Goal: Information Seeking & Learning: Compare options

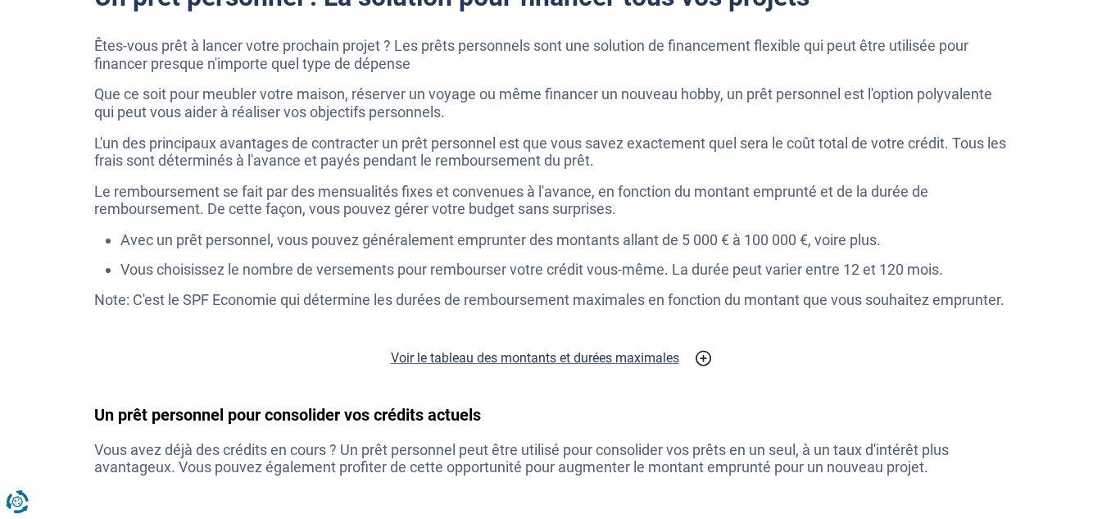
scroll to position [3032, 0]
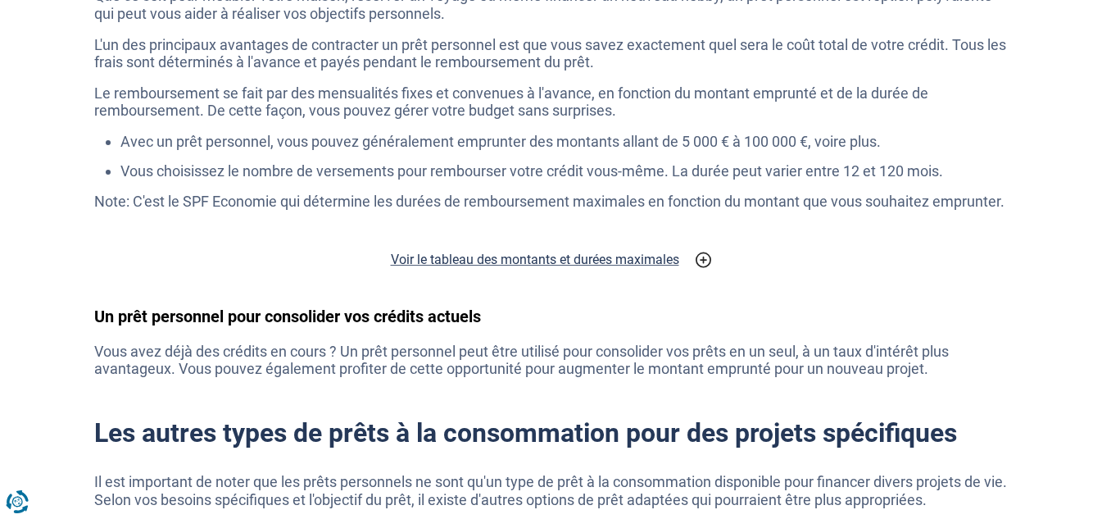
click at [425, 256] on h2 "Voir le tableau des montants et durées maximales" at bounding box center [535, 260] width 288 height 20
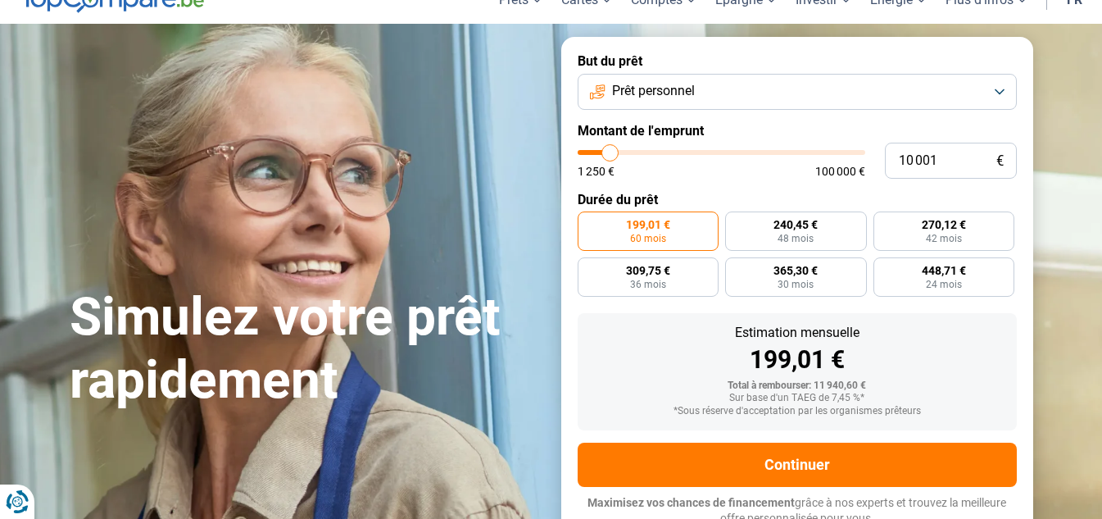
scroll to position [0, 0]
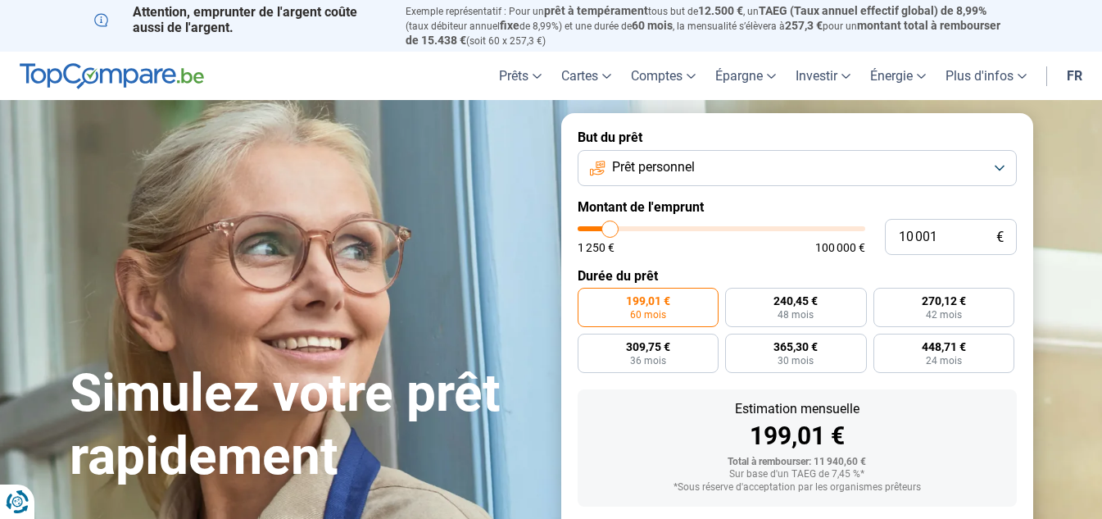
type input "8 000"
type input "8000"
type input "7 500"
type input "7500"
type input "7 250"
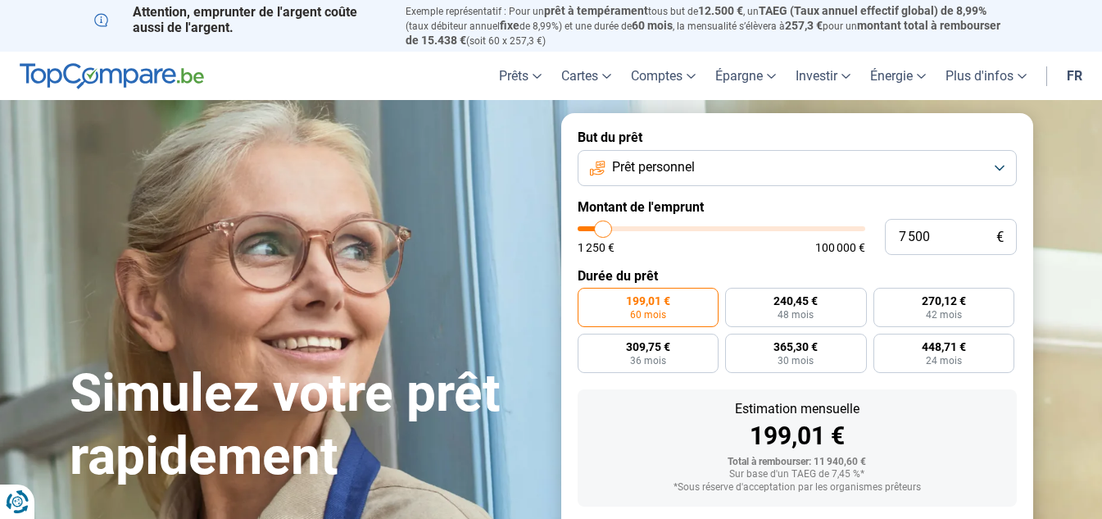
type input "7250"
type input "7 500"
type input "7500"
type input "8 000"
type input "8000"
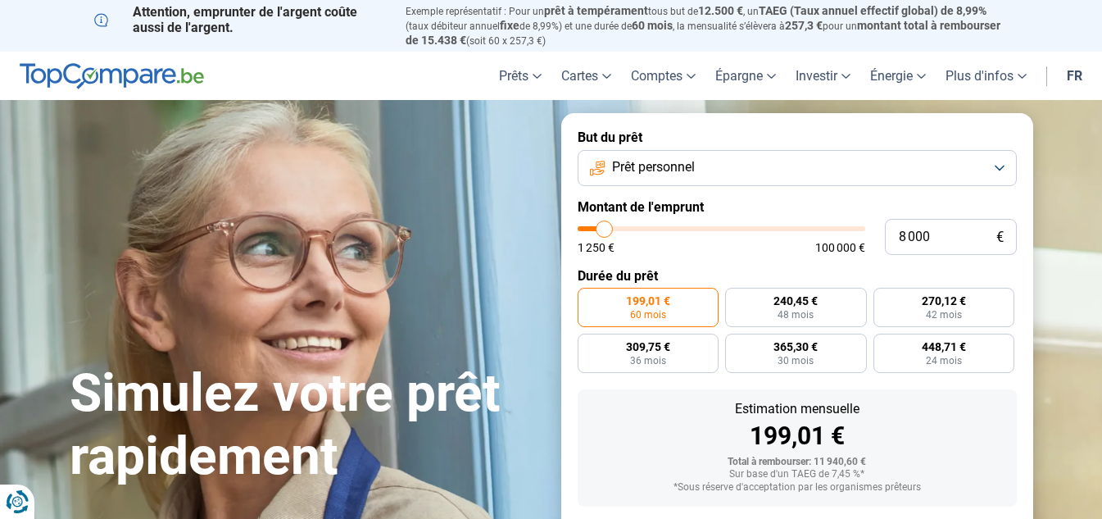
type input "7 500"
type input "7500"
type input "7 250"
type input "7250"
type input "7 000"
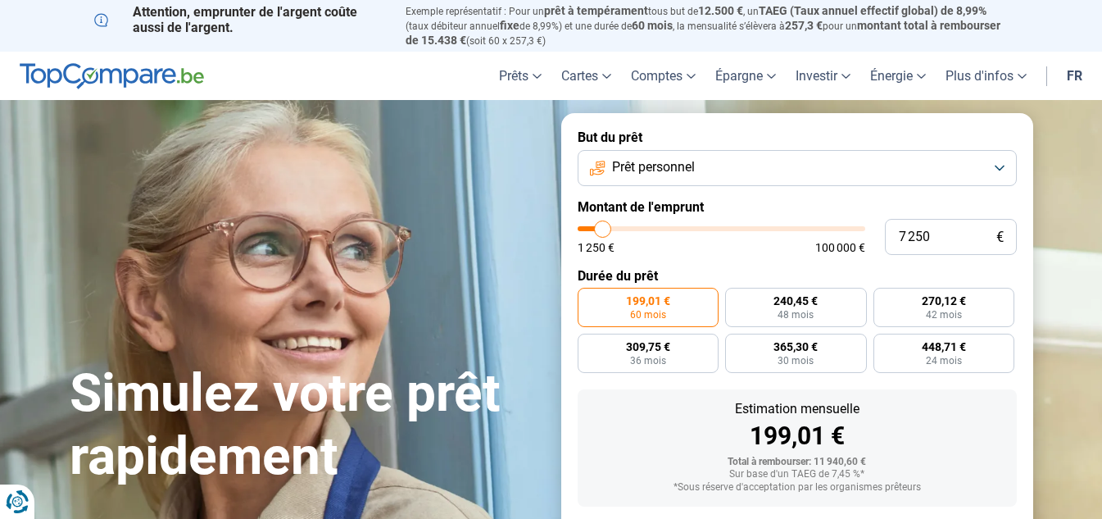
type input "7000"
type input "6 750"
type input "6750"
type input "6 500"
type input "6500"
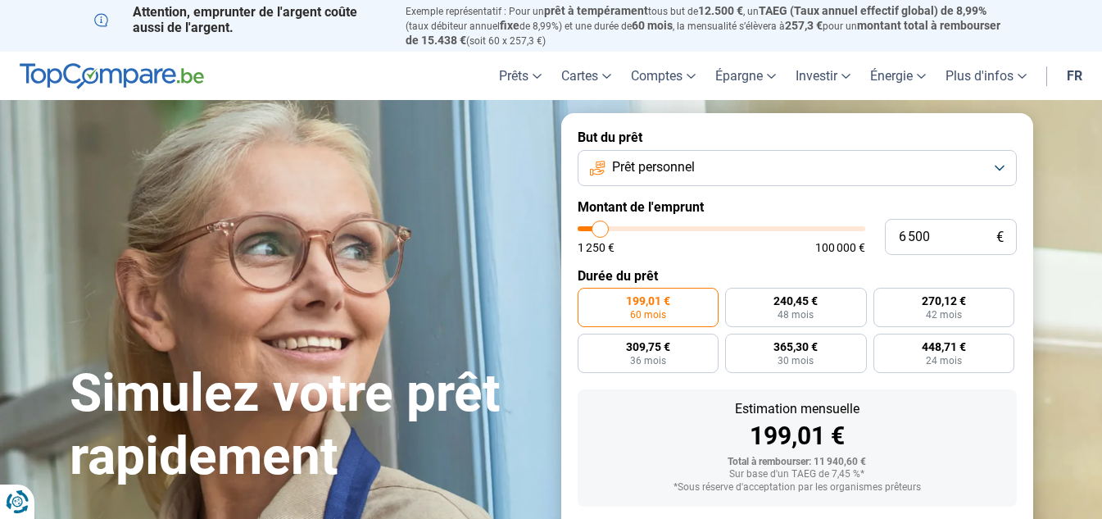
type input "6 000"
type input "6000"
type input "5 000"
type input "5000"
type input "3 500"
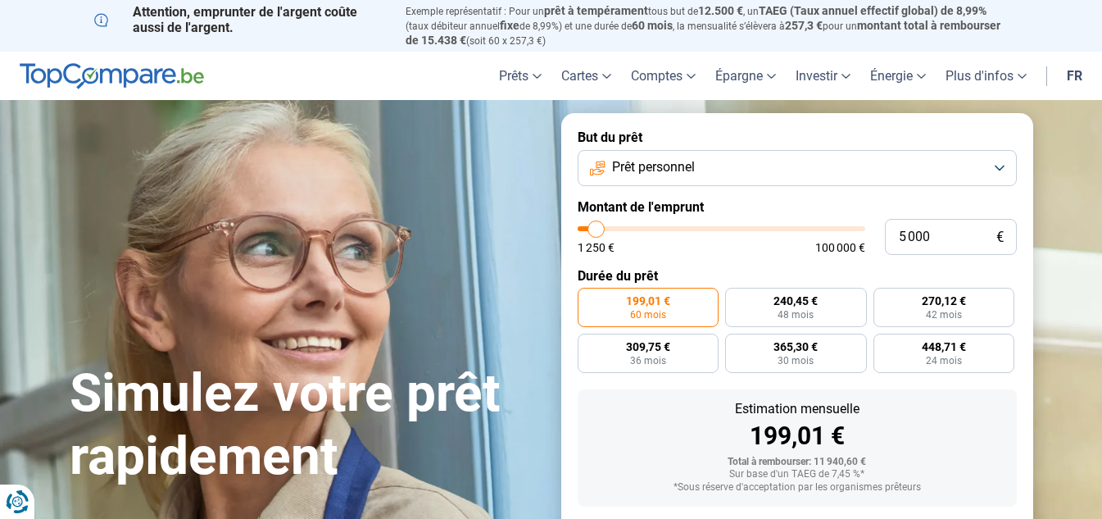
type input "3500"
type input "2 250"
type input "2250"
type input "2 000"
type input "2000"
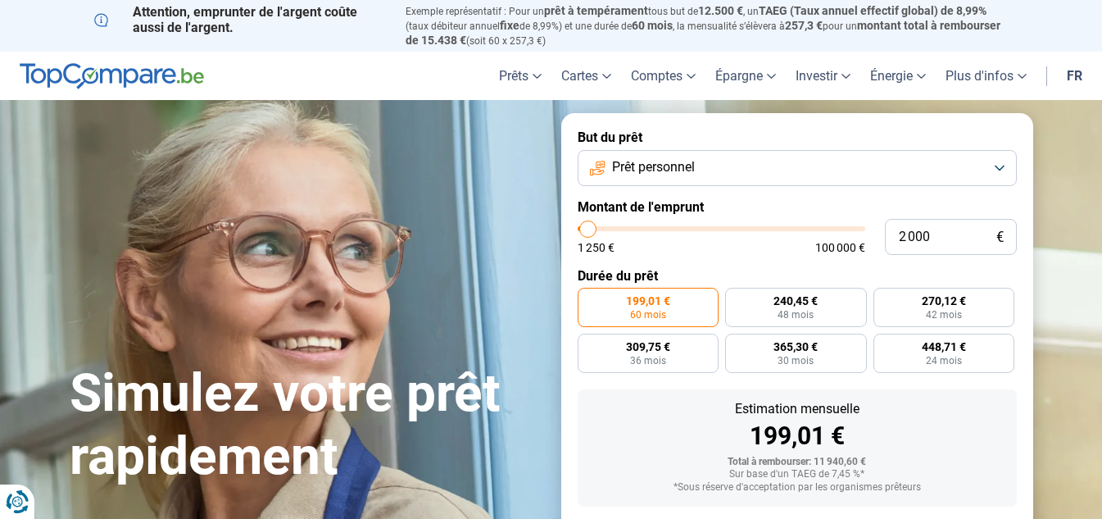
type input "2 250"
type input "2250"
type input "2 000"
type input "2000"
type input "1 250"
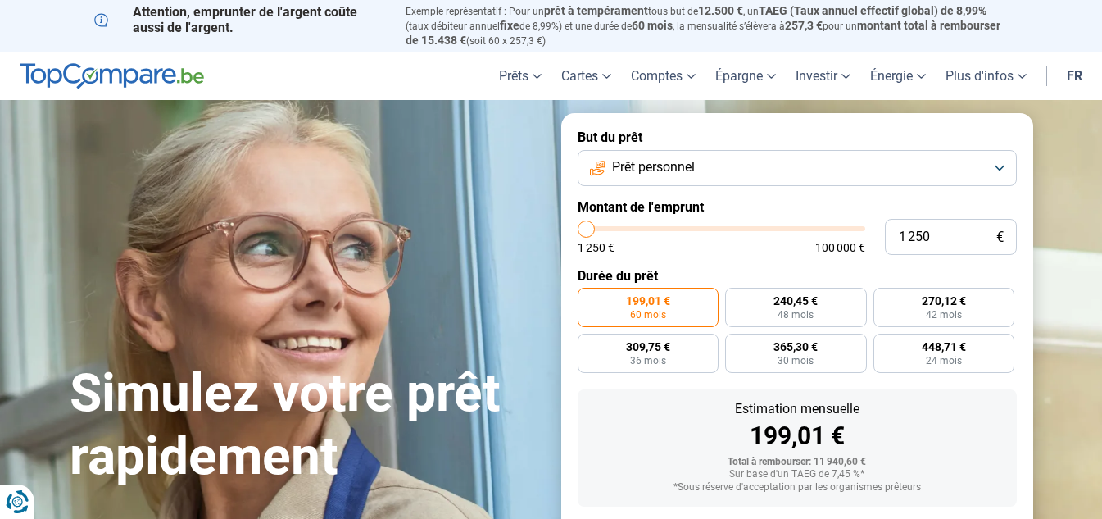
drag, startPoint x: 606, startPoint y: 228, endPoint x: 570, endPoint y: 234, distance: 36.6
type input "1250"
click at [578, 231] on input "range" at bounding box center [722, 228] width 288 height 5
radio input "true"
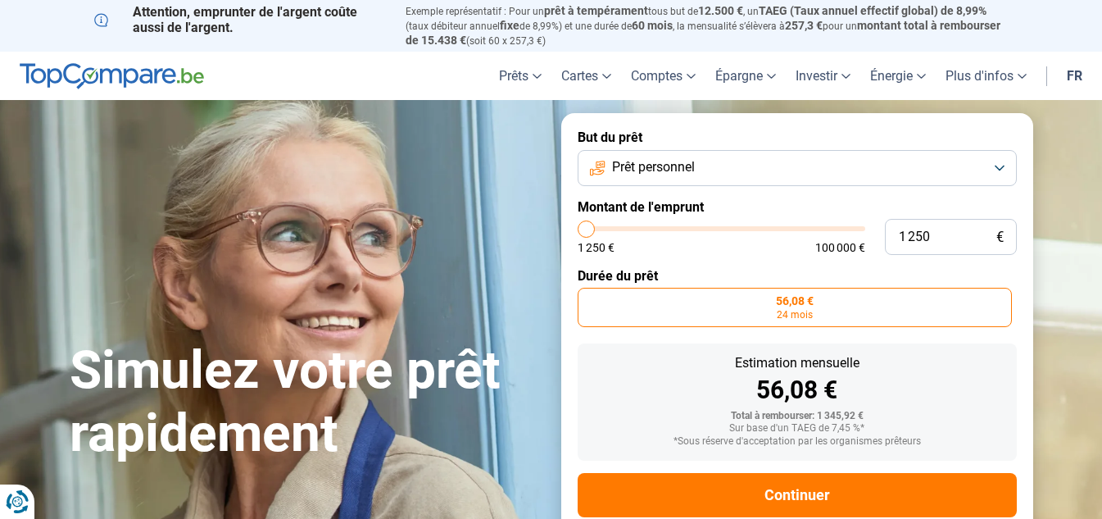
scroll to position [37, 0]
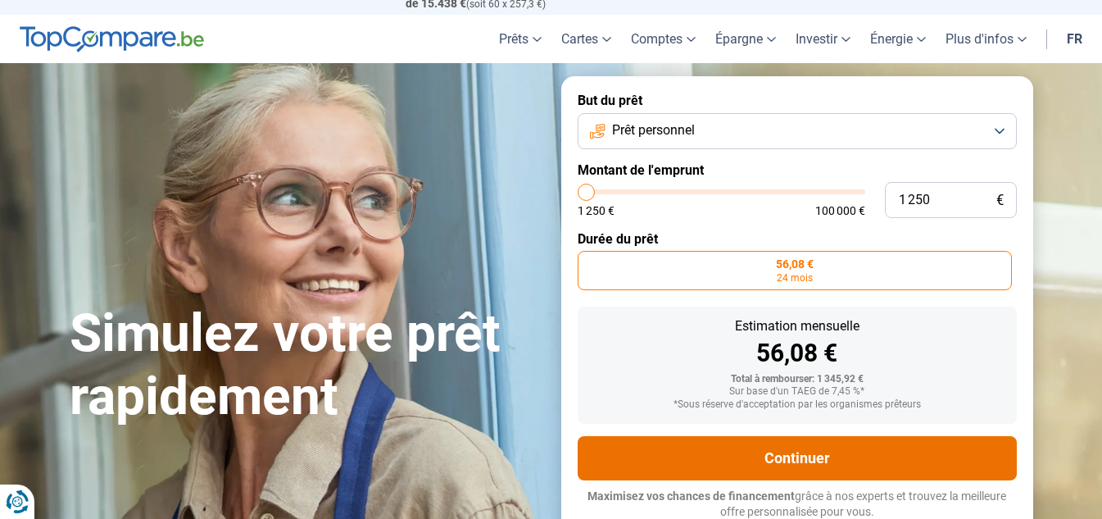
click at [667, 452] on button "Continuer" at bounding box center [797, 458] width 439 height 44
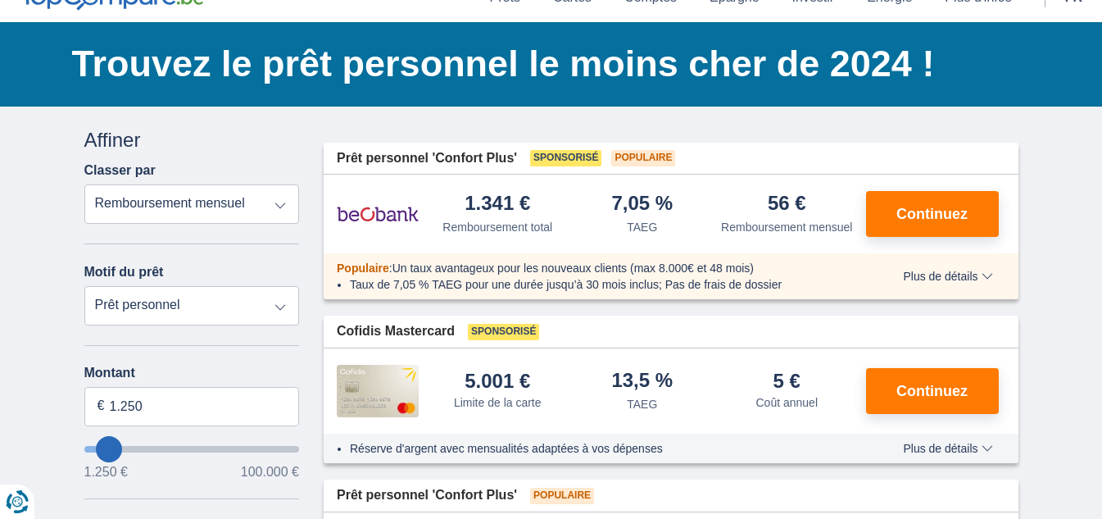
scroll to position [82, 0]
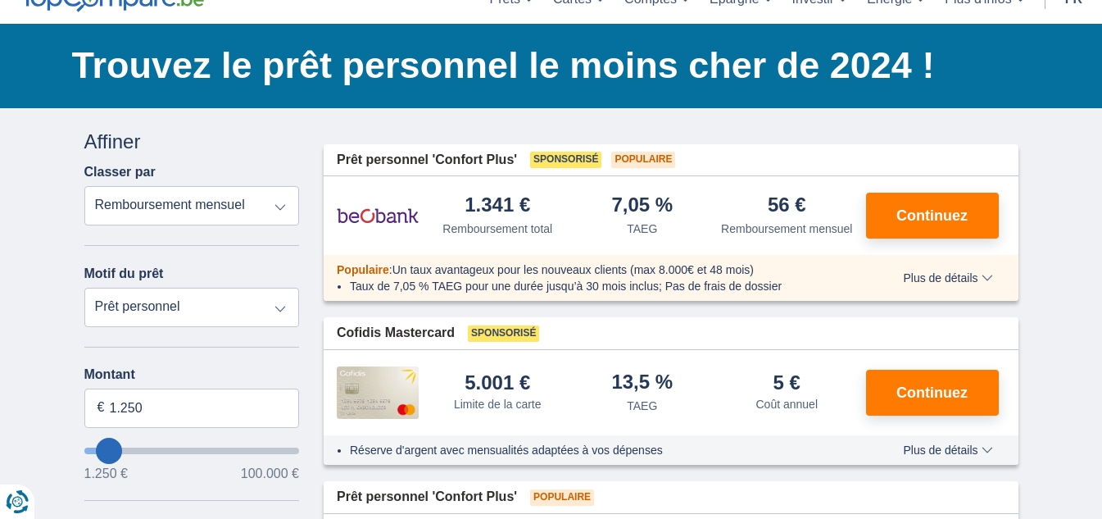
click at [276, 209] on select "Remboursement total TAEG Remboursement mensuel" at bounding box center [192, 205] width 216 height 39
click at [186, 311] on select "Prêt personnel Voiture Moto / vélo Caravane / mobilhome Travaux Energie Rachat …" at bounding box center [192, 307] width 216 height 39
select select "debtConsolidation"
click at [84, 288] on select "Prêt personnel Voiture Moto / vélo Caravane / mobilhome Travaux Energie Rachat …" at bounding box center [192, 307] width 216 height 39
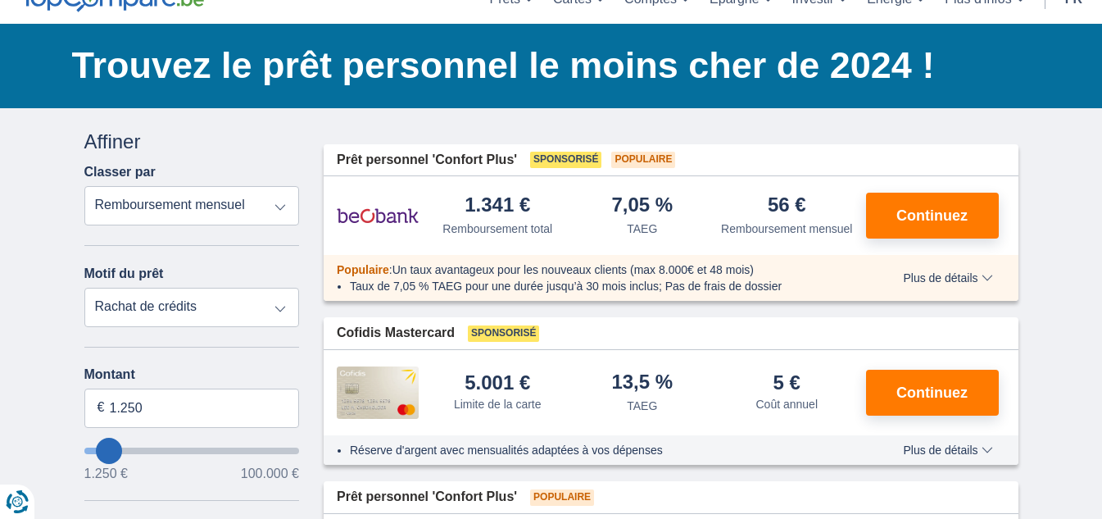
type input "10.000"
type input "10250"
select select "48"
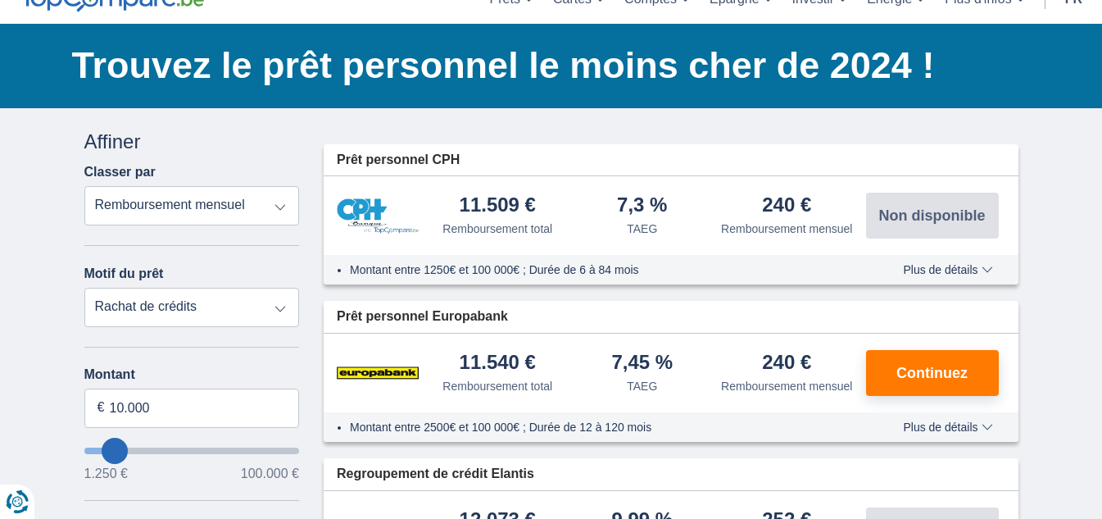
type input "7.250"
type input "7250"
select select "42"
type input "6.250"
type input "5250"
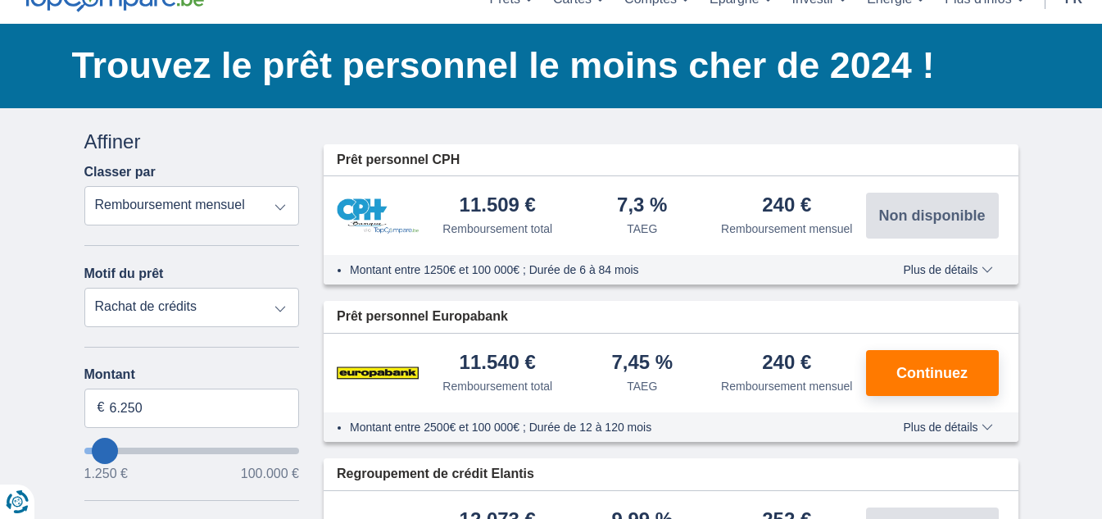
type input "5.250"
select select "36"
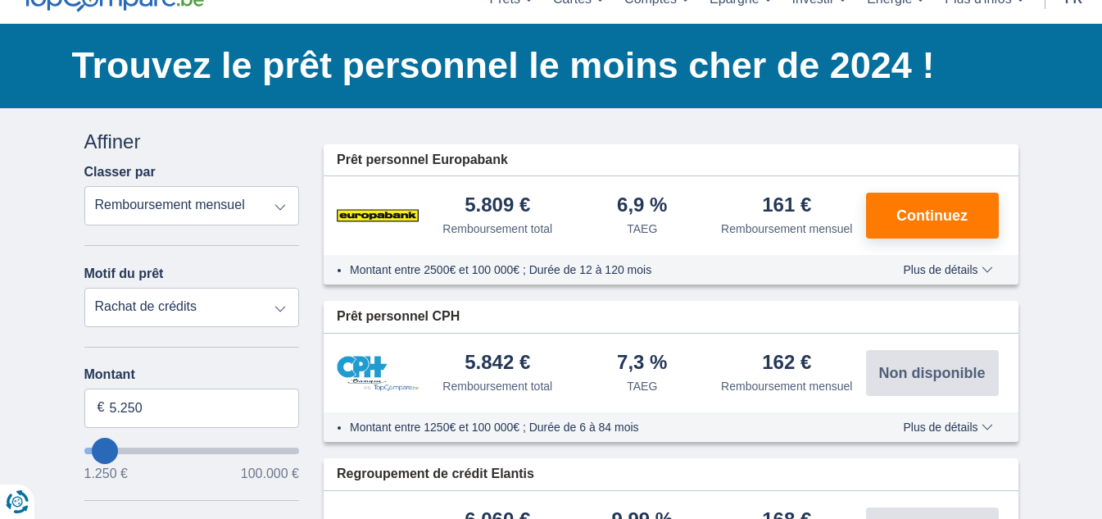
type input "6.250"
type input "6250"
type input "5.250"
type input "5250"
select select "36"
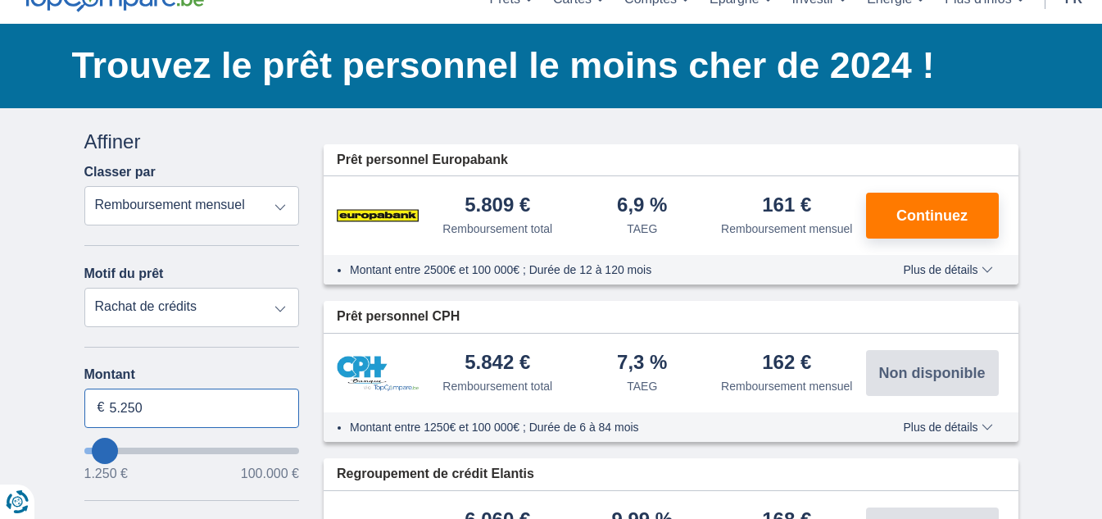
drag, startPoint x: 107, startPoint y: 407, endPoint x: 166, endPoint y: 402, distance: 60.0
click at [166, 402] on input "5.250" at bounding box center [192, 407] width 216 height 39
type input "6.000"
type input "6250"
click at [142, 488] on div "Montant 6.000 € 1.250 € 100.000 € Durée 12 mois 18 mois 24 mois 30 mois 36 mois" at bounding box center [192, 474] width 216 height 214
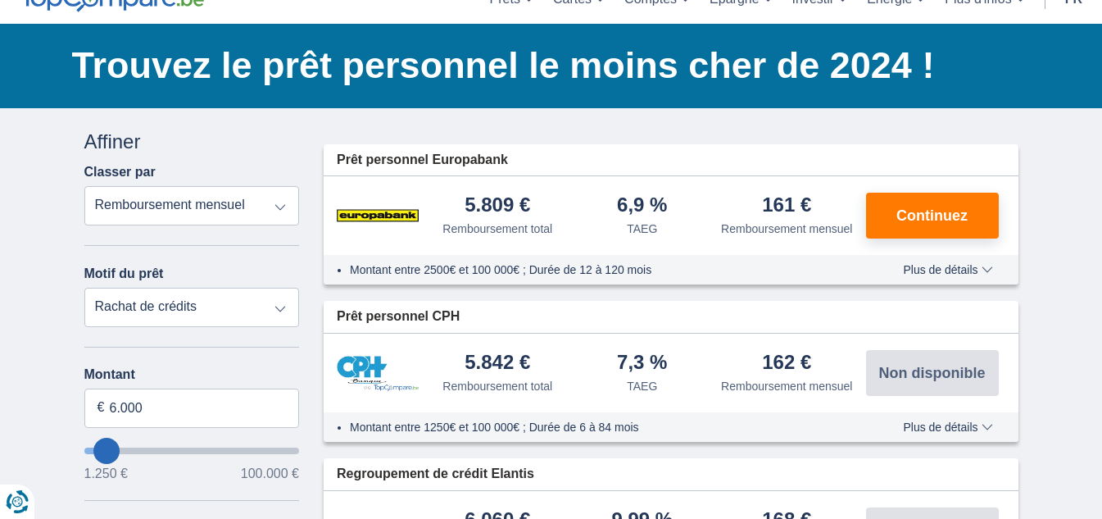
select select "42"
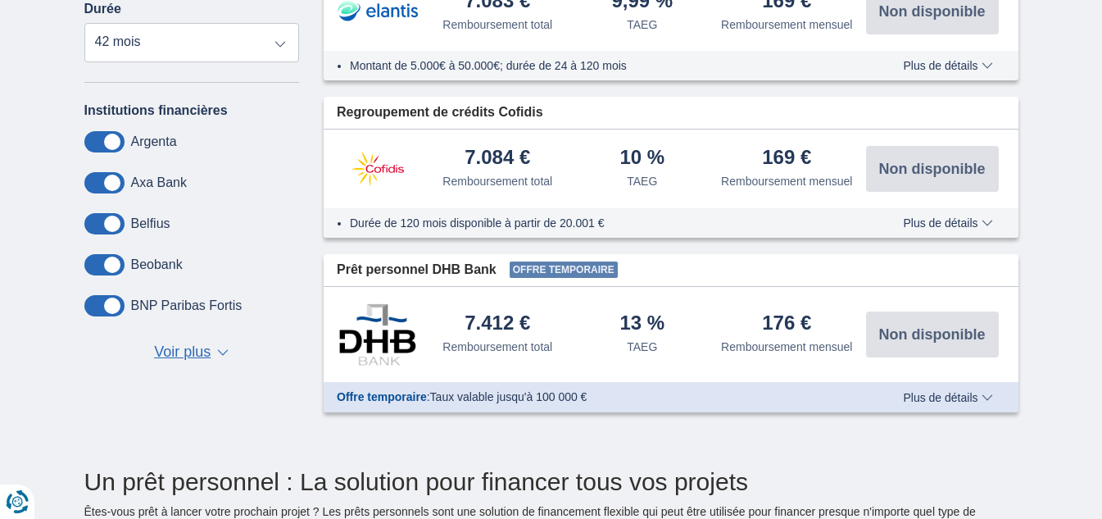
scroll to position [656, 0]
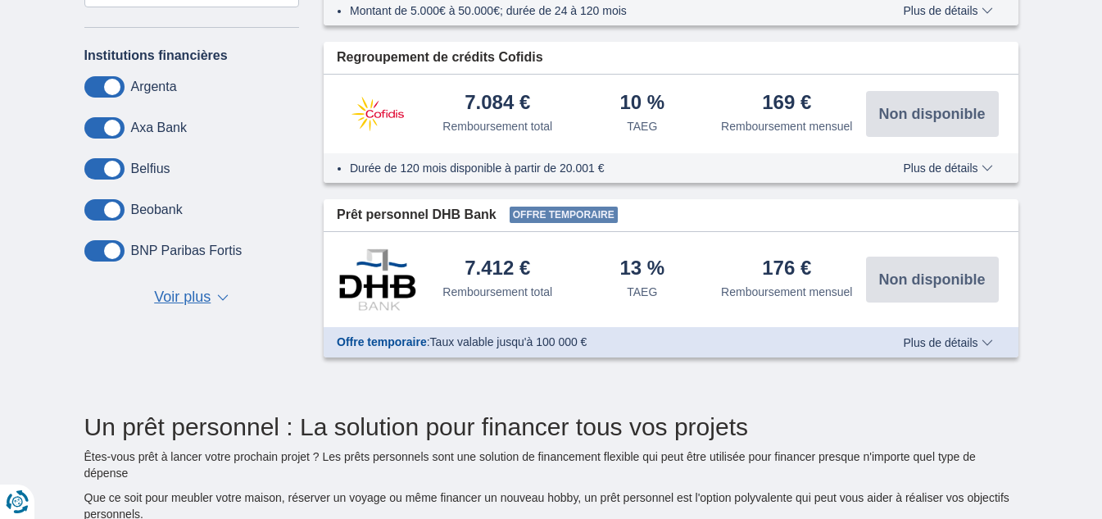
click at [928, 339] on span "Plus de détails" at bounding box center [947, 342] width 89 height 11
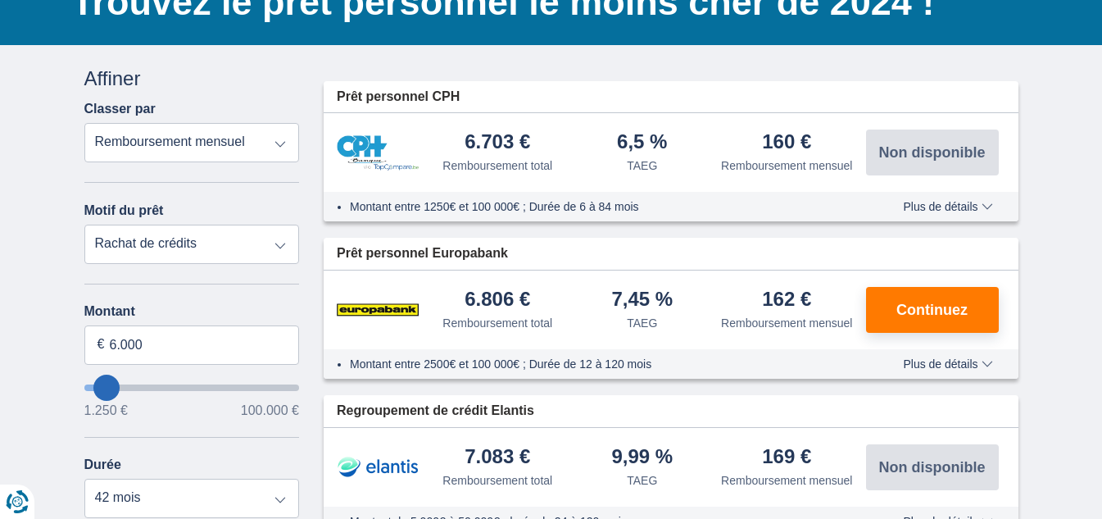
scroll to position [164, 0]
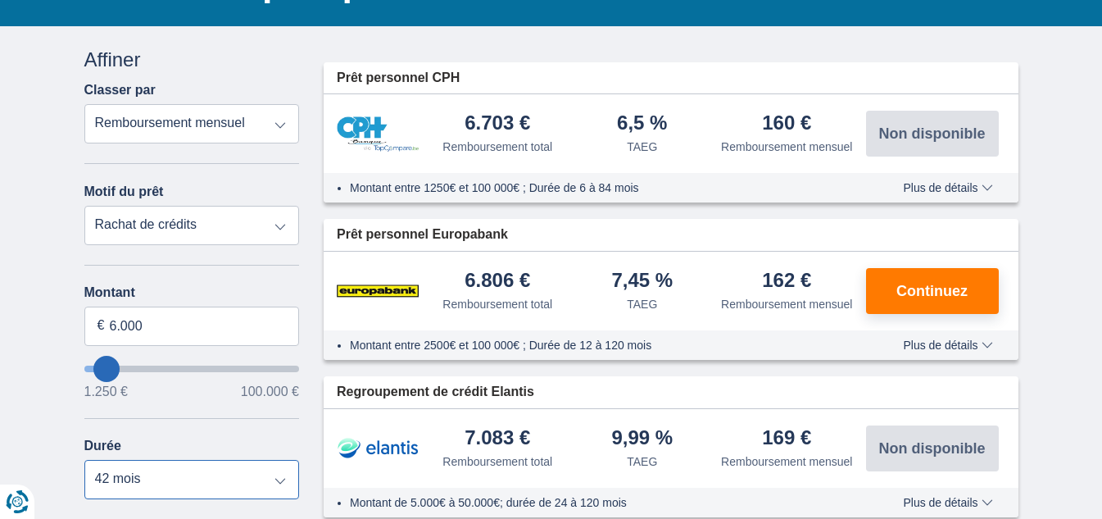
click at [283, 483] on select "12 mois 18 mois 24 mois 30 mois 36 mois 42 mois" at bounding box center [192, 479] width 216 height 39
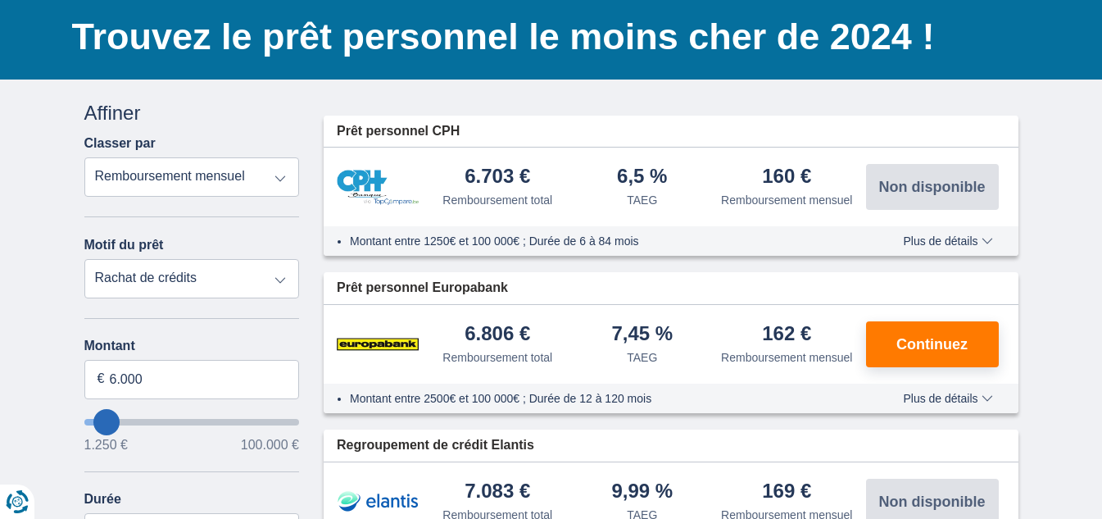
scroll to position [82, 0]
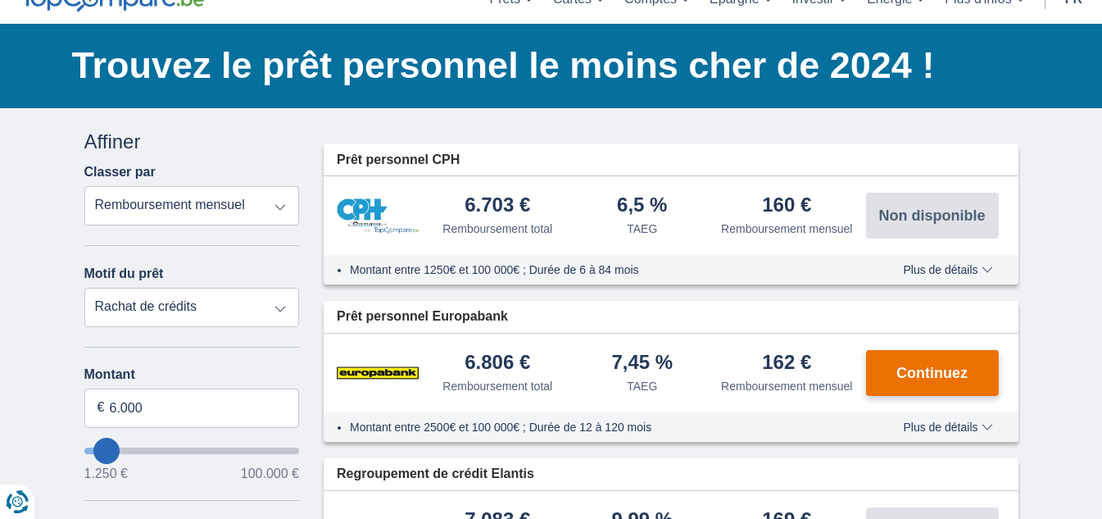
click at [872, 373] on button "Continuez" at bounding box center [932, 373] width 133 height 46
